Goal: Transaction & Acquisition: Purchase product/service

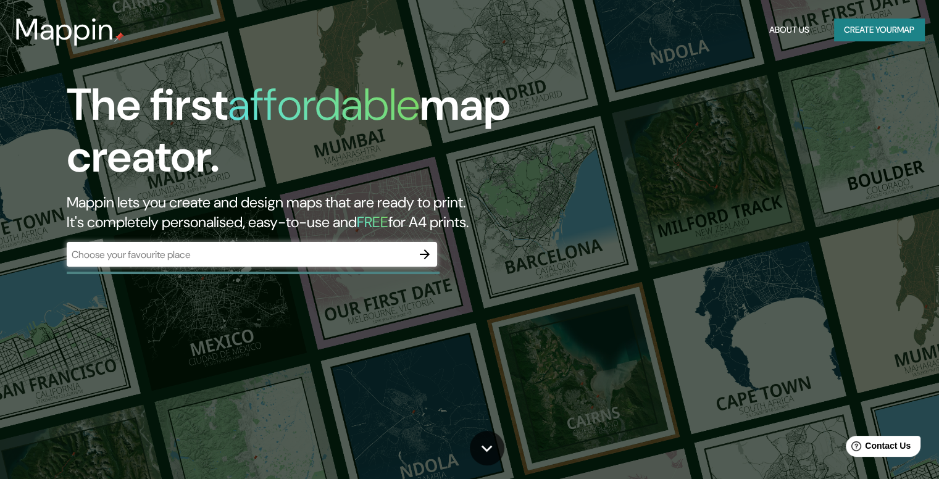
click at [861, 42] on div "Mappin About Us Create your map" at bounding box center [469, 30] width 939 height 40
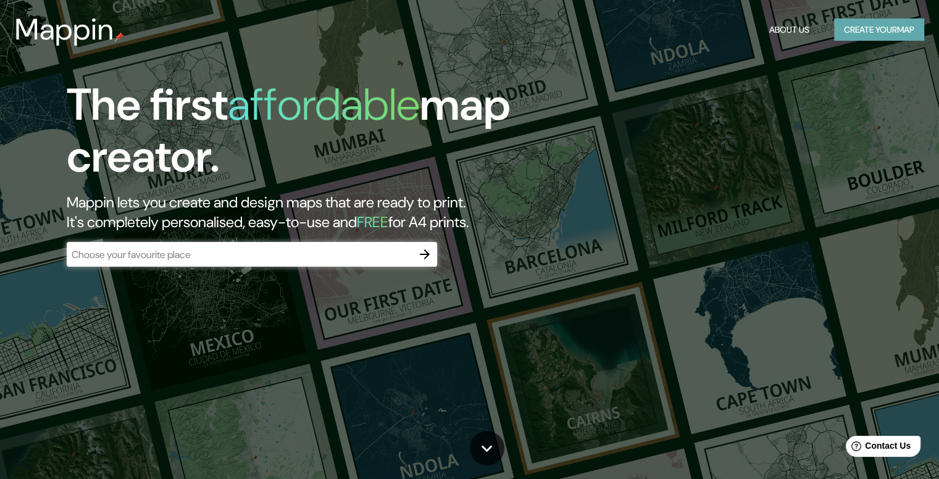
click at [858, 28] on button "Create your map" at bounding box center [879, 30] width 90 height 23
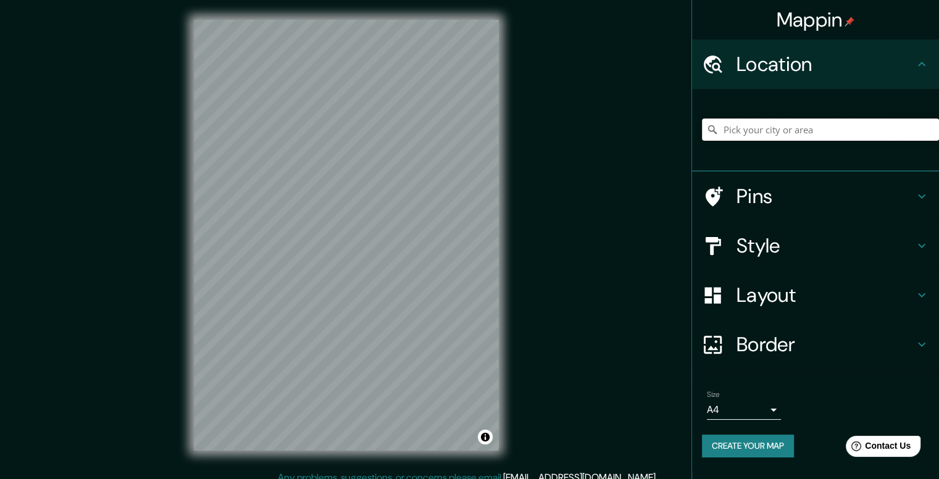
click at [754, 128] on input "Pick your city or area" at bounding box center [820, 130] width 237 height 22
paste input "34 [DATE] de los [PERSON_NAME] & Monterrey 2 [PERSON_NAME] Disney Concert Hall …"
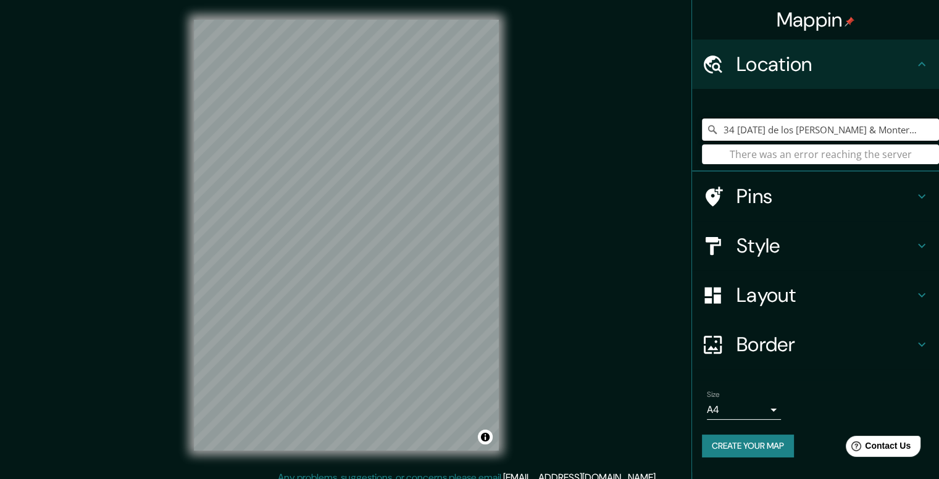
drag, startPoint x: 791, startPoint y: 136, endPoint x: 557, endPoint y: 136, distance: 234.0
click at [557, 136] on div "Mappin Location 34 [DATE][GEOGRAPHIC_DATA][PERSON_NAME] & Monterrey 2 [PERSON_N…" at bounding box center [469, 245] width 939 height 490
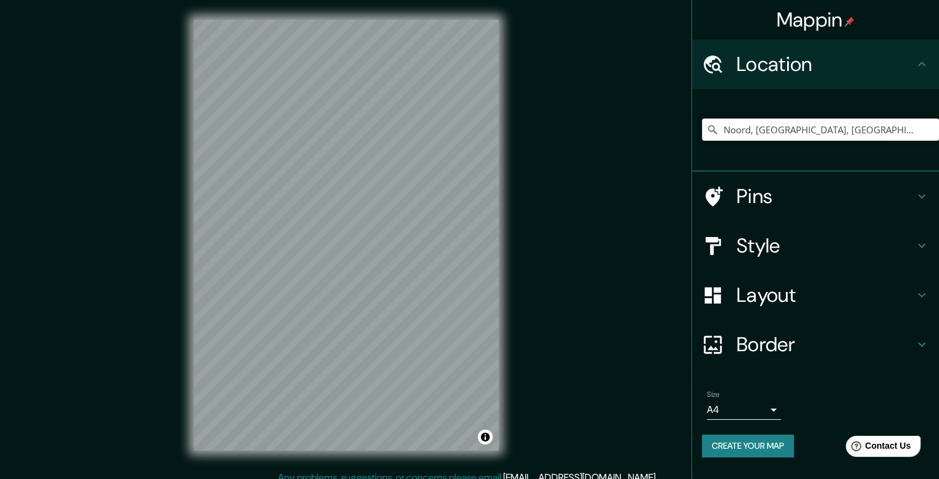
type input "Noord, [GEOGRAPHIC_DATA], [GEOGRAPHIC_DATA], [GEOGRAPHIC_DATA]"
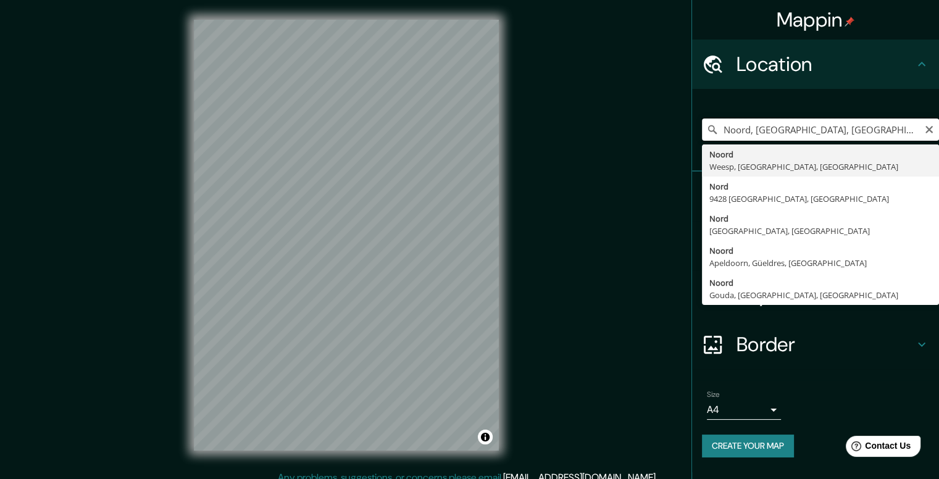
click at [775, 128] on input "Noord, [GEOGRAPHIC_DATA], [GEOGRAPHIC_DATA], [GEOGRAPHIC_DATA]" at bounding box center [820, 130] width 237 height 22
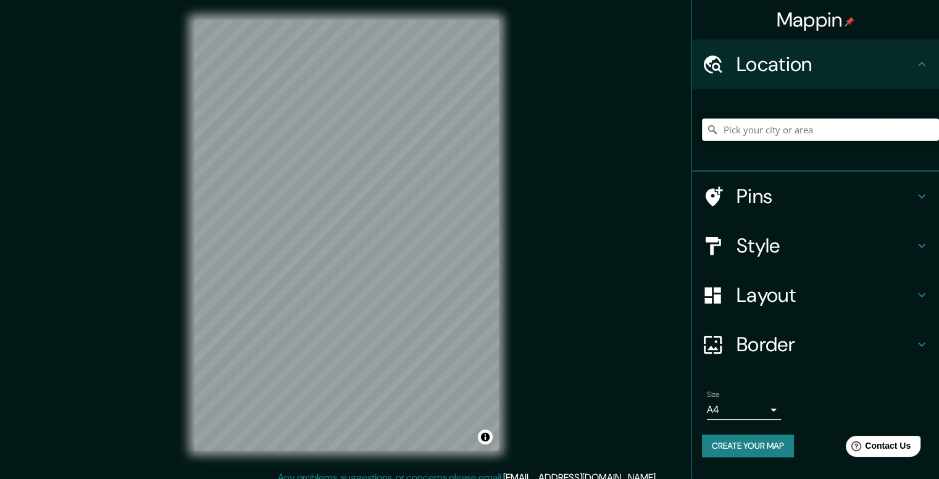
paste input "[GEOGRAPHIC_DATA]"
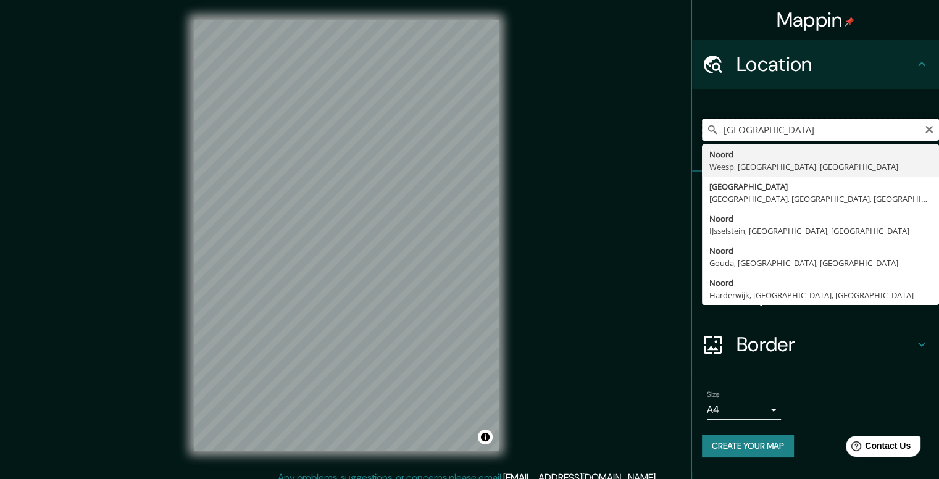
click at [885, 132] on input "[GEOGRAPHIC_DATA]" at bounding box center [820, 130] width 237 height 22
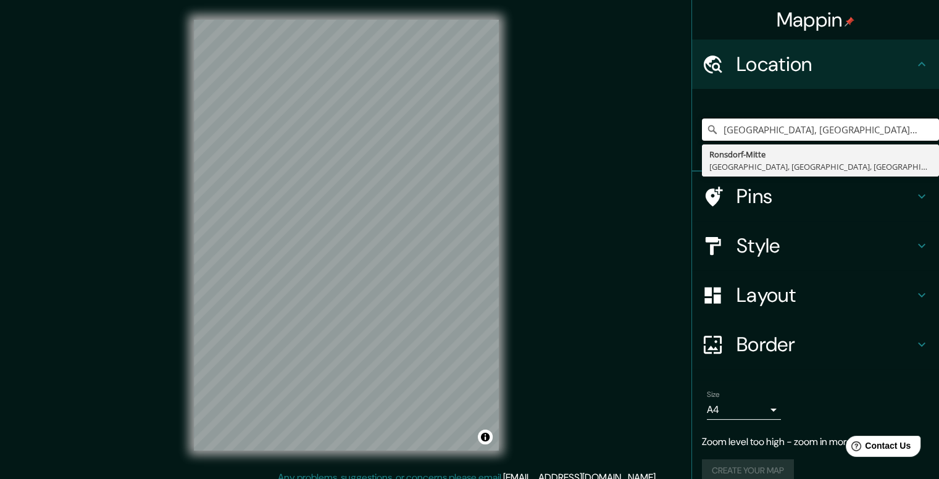
type input "[GEOGRAPHIC_DATA], [GEOGRAPHIC_DATA], [GEOGRAPHIC_DATA], [GEOGRAPHIC_DATA]"
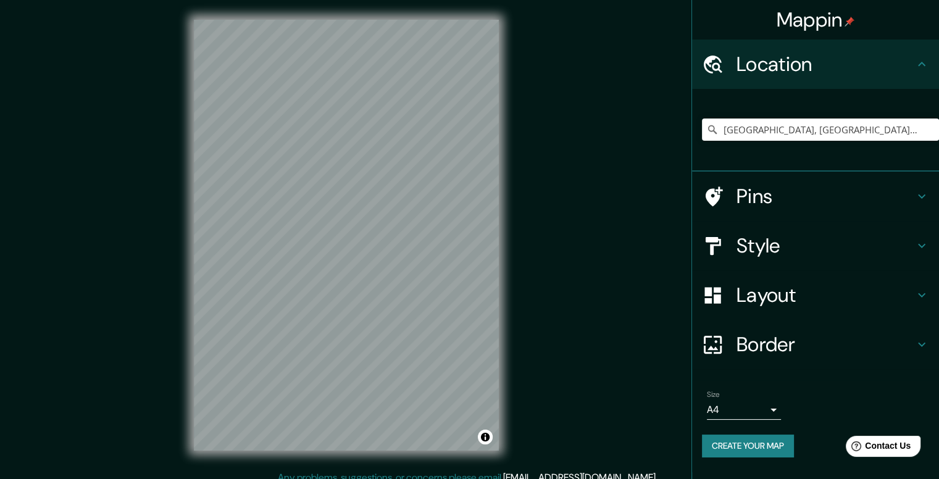
click at [798, 250] on h4 "Style" at bounding box center [825, 245] width 178 height 25
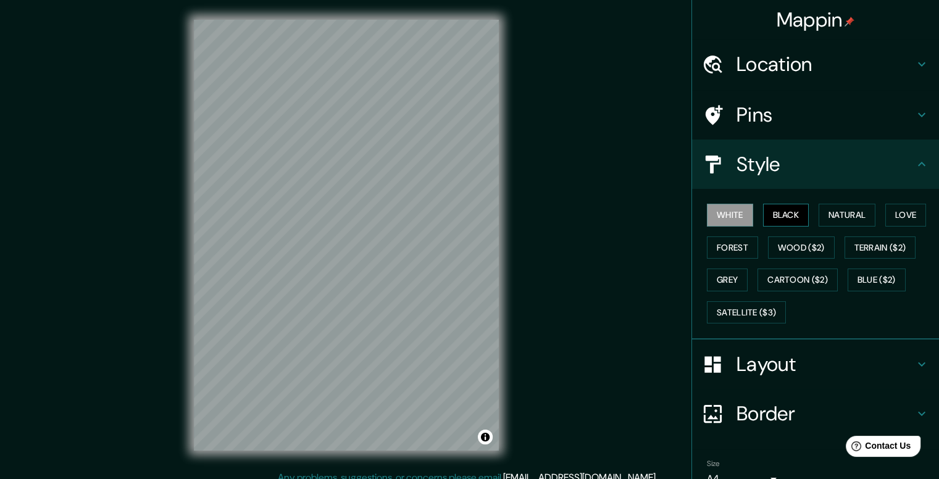
click at [788, 222] on button "Black" at bounding box center [786, 215] width 46 height 23
click at [825, 219] on button "Natural" at bounding box center [847, 215] width 57 height 23
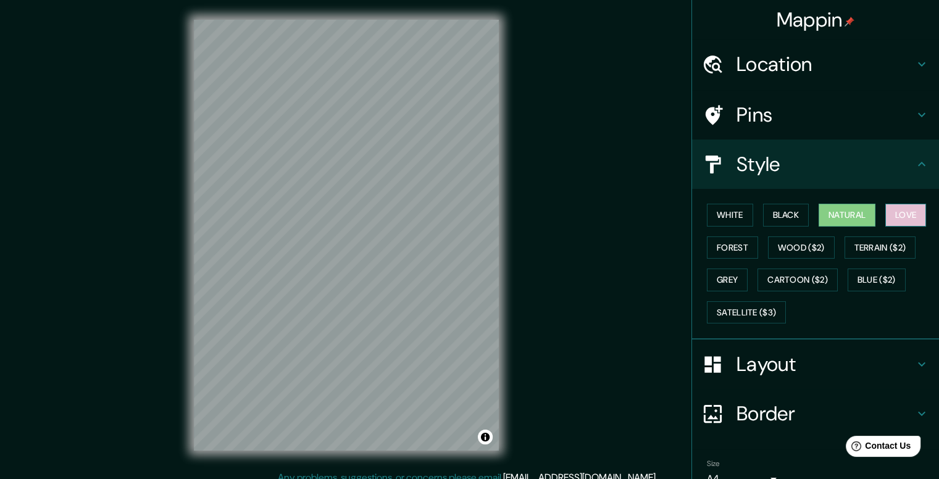
click at [896, 214] on button "Love" at bounding box center [905, 215] width 41 height 23
click at [735, 250] on button "Forest" at bounding box center [732, 247] width 51 height 23
click at [758, 247] on div "White Black Natural Love Forest Wood ($2) Terrain ($2) Grey Cartoon ($2) Blue (…" at bounding box center [820, 264] width 237 height 130
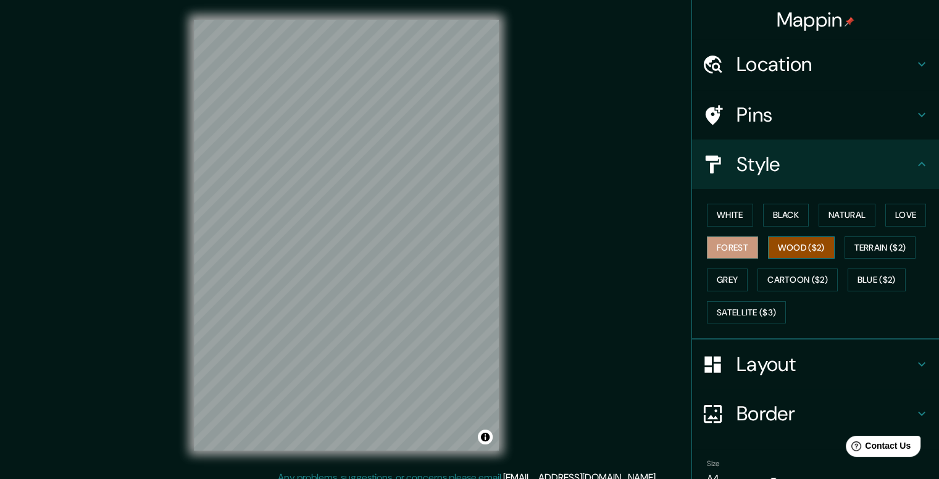
click at [825, 246] on button "Wood ($2)" at bounding box center [801, 247] width 67 height 23
click at [721, 245] on button "Forest" at bounding box center [732, 247] width 51 height 23
click at [707, 276] on button "Grey" at bounding box center [727, 280] width 41 height 23
click at [715, 248] on button "Forest" at bounding box center [732, 247] width 51 height 23
drag, startPoint x: 540, startPoint y: 291, endPoint x: 604, endPoint y: 238, distance: 82.8
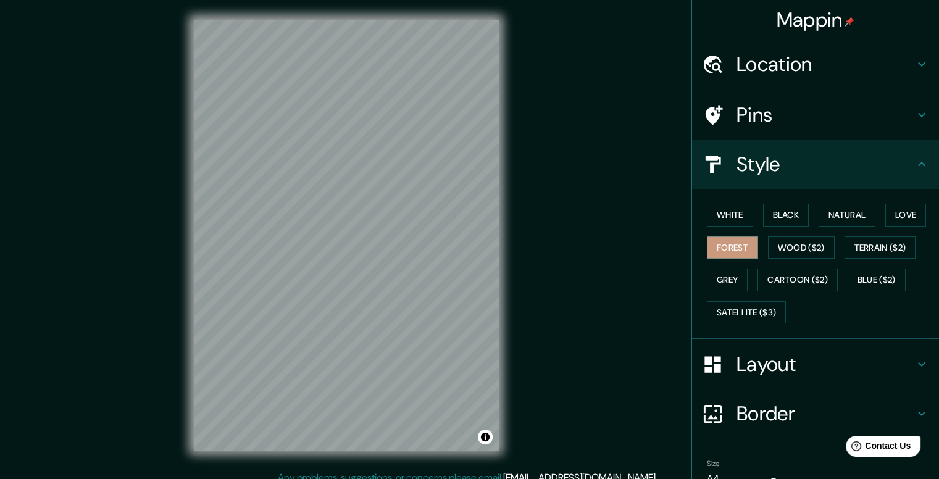
click at [604, 238] on div "Mappin Location [GEOGRAPHIC_DATA], [GEOGRAPHIC_DATA], [GEOGRAPHIC_DATA], [GEOGR…" at bounding box center [469, 245] width 939 height 490
click at [707, 217] on button "White" at bounding box center [730, 215] width 46 height 23
click at [790, 209] on button "Black" at bounding box center [786, 215] width 46 height 23
click at [841, 206] on button "Natural" at bounding box center [847, 215] width 57 height 23
click at [896, 206] on button "Love" at bounding box center [905, 215] width 41 height 23
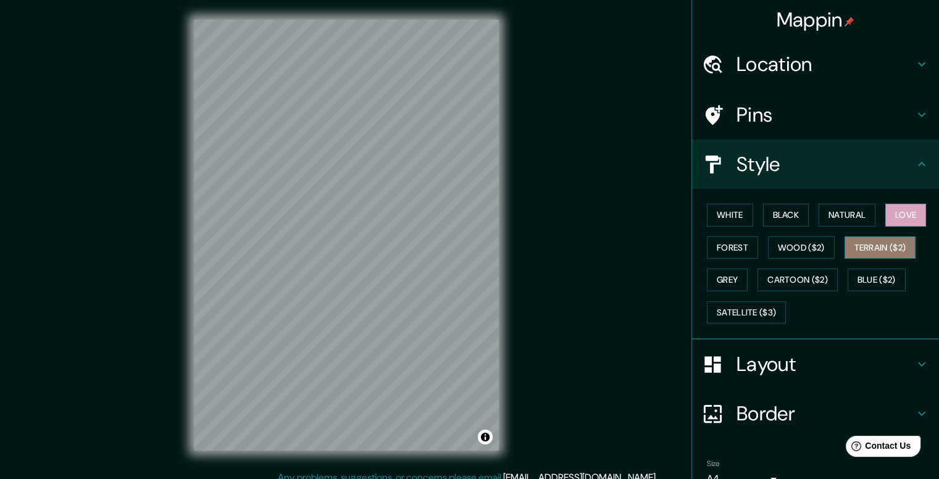
click at [849, 241] on button "Terrain ($2)" at bounding box center [881, 247] width 72 height 23
click at [720, 244] on button "Forest" at bounding box center [732, 247] width 51 height 23
click at [814, 165] on h4 "Style" at bounding box center [825, 164] width 178 height 25
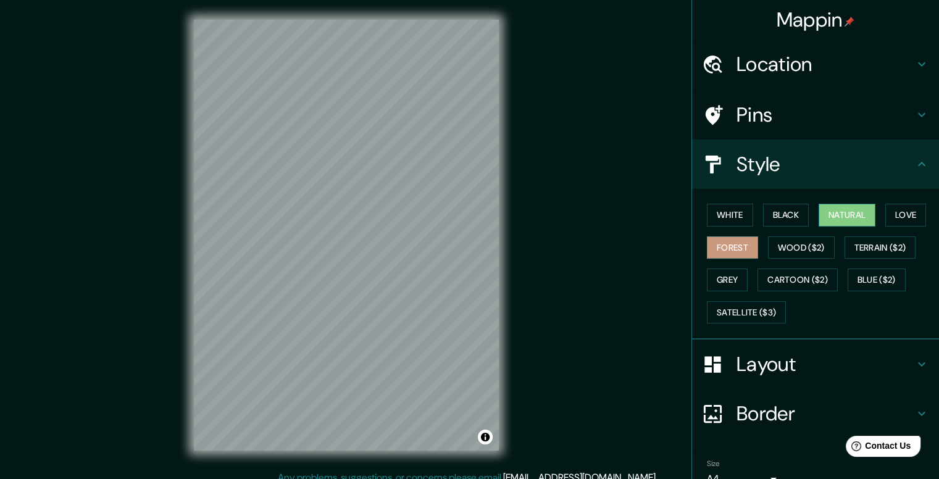
click at [864, 211] on button "Natural" at bounding box center [847, 215] width 57 height 23
